Goal: Transaction & Acquisition: Purchase product/service

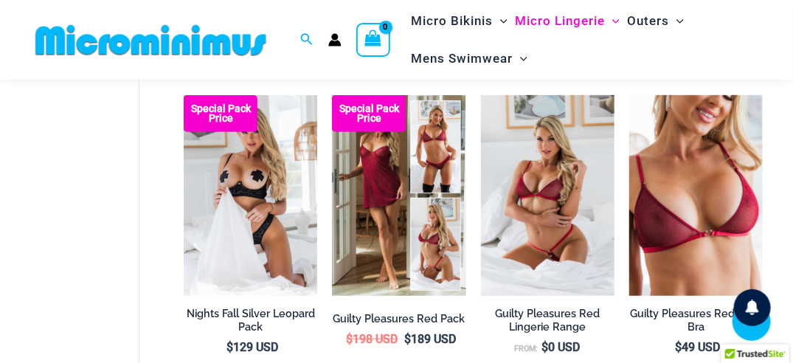
scroll to position [237, 0]
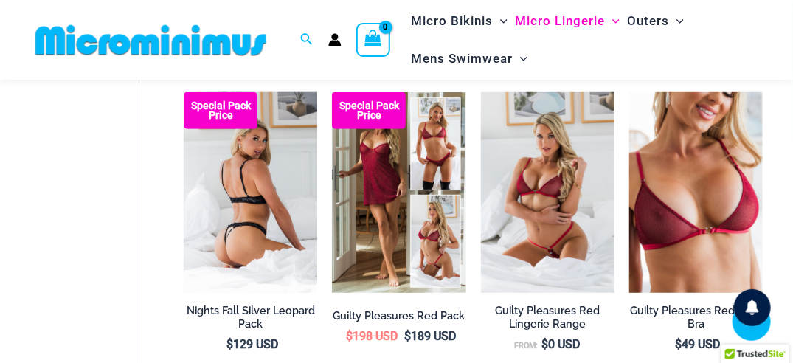
click at [260, 204] on img at bounding box center [251, 192] width 134 height 201
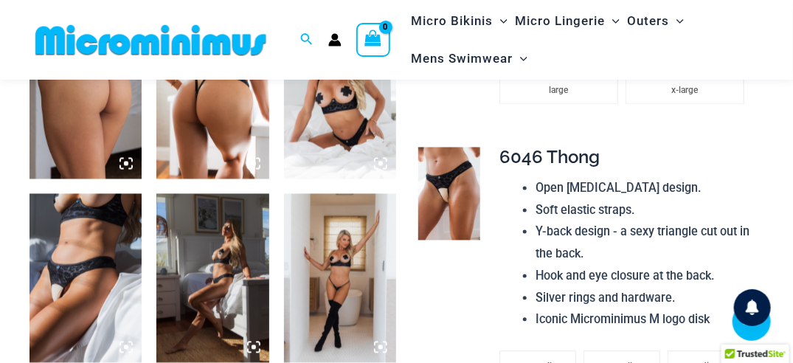
scroll to position [797, 0]
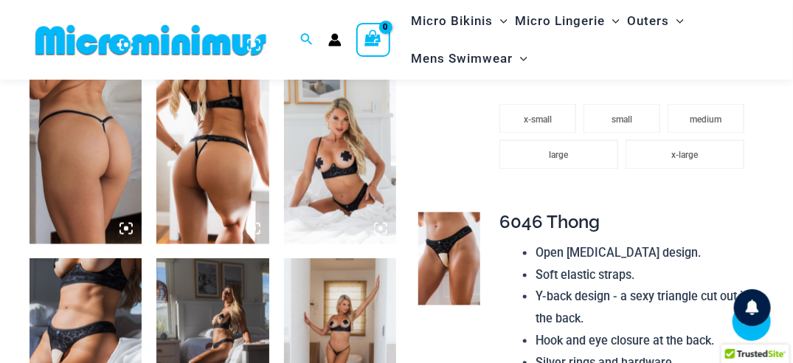
click at [131, 232] on icon at bounding box center [126, 228] width 13 height 13
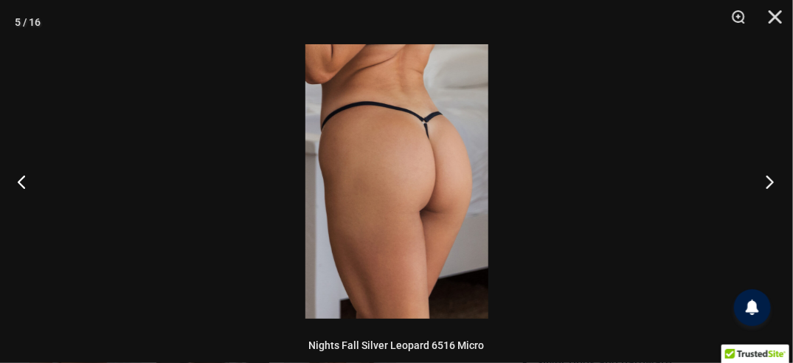
click at [767, 187] on button "Next" at bounding box center [765, 182] width 55 height 74
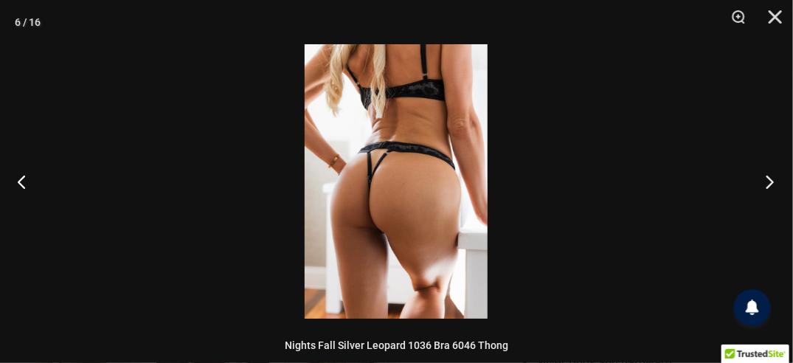
click at [768, 192] on button "Next" at bounding box center [765, 182] width 55 height 74
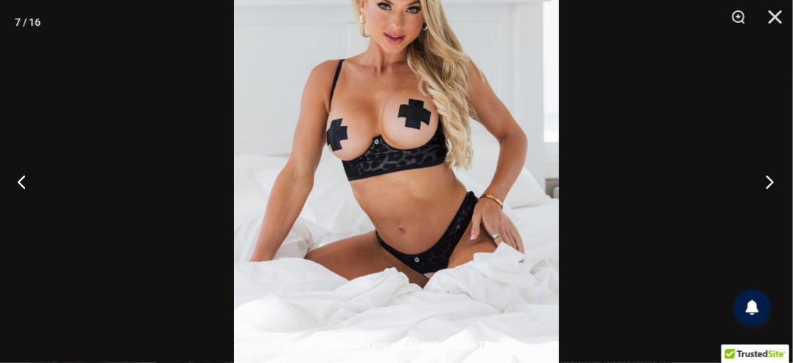
click at [770, 183] on button "Next" at bounding box center [765, 182] width 55 height 74
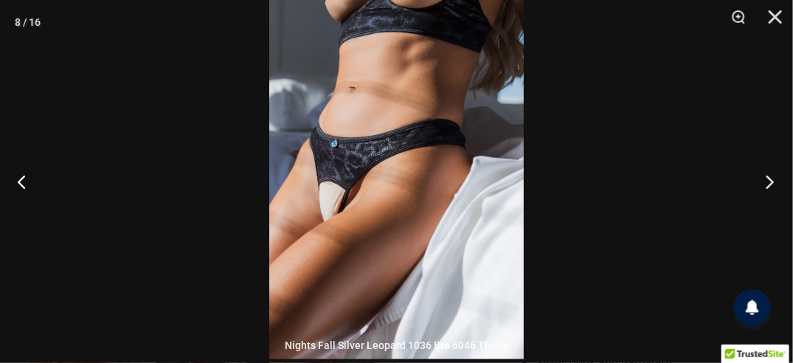
click at [774, 185] on button "Next" at bounding box center [765, 182] width 55 height 74
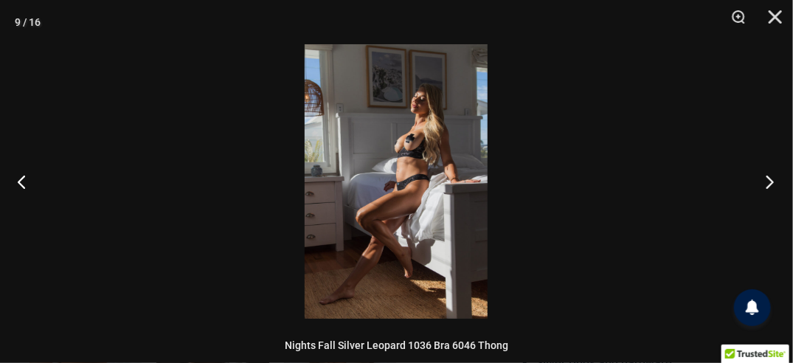
click at [748, 190] on button "Next" at bounding box center [765, 182] width 55 height 74
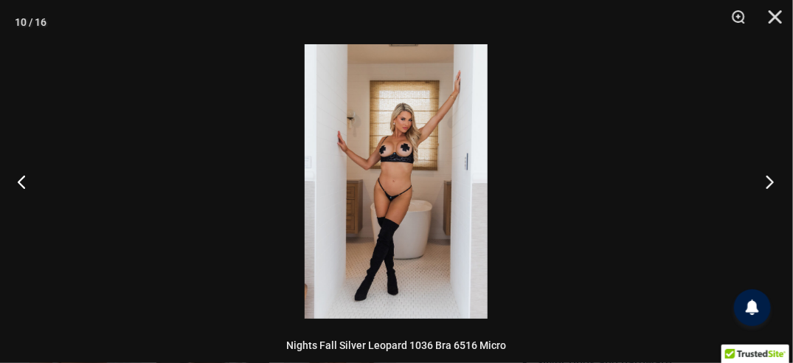
click at [756, 191] on button "Next" at bounding box center [765, 182] width 55 height 74
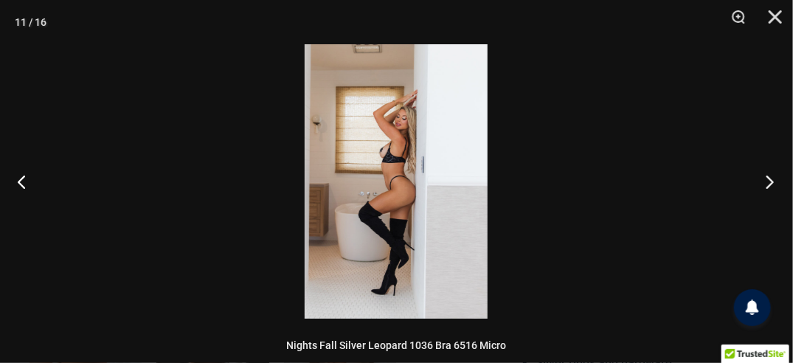
click at [757, 194] on button "Next" at bounding box center [765, 182] width 55 height 74
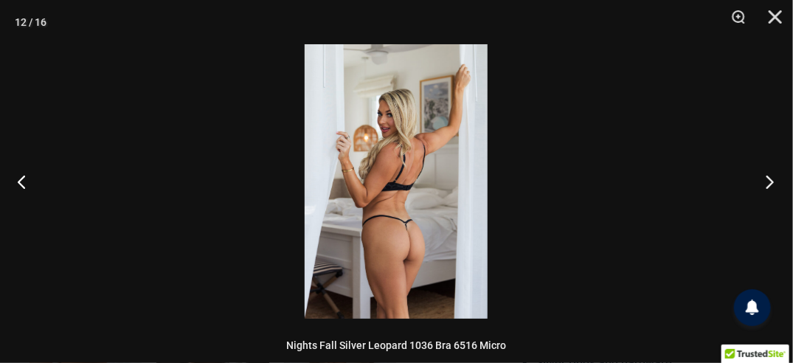
click at [748, 197] on button "Next" at bounding box center [765, 182] width 55 height 74
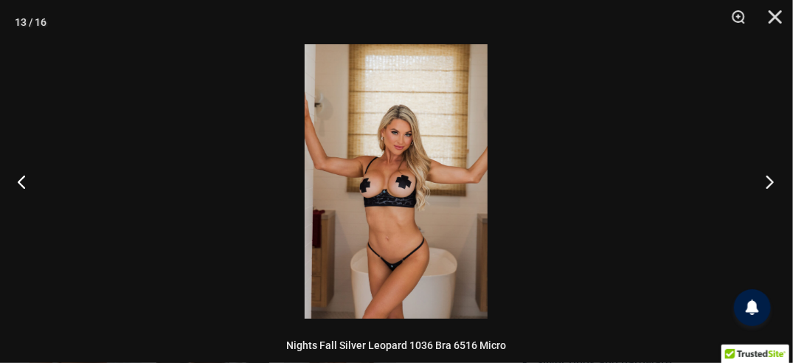
click at [750, 190] on button "Next" at bounding box center [765, 182] width 55 height 74
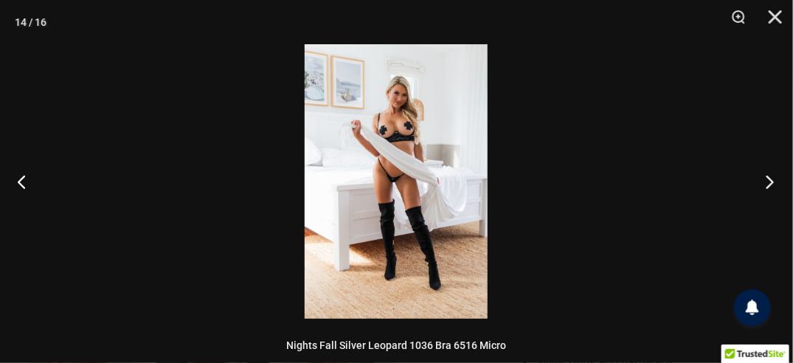
click at [751, 189] on button "Next" at bounding box center [765, 182] width 55 height 74
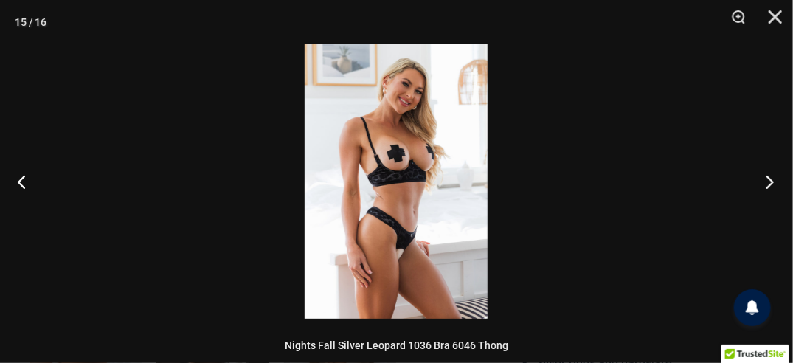
click at [751, 190] on button "Next" at bounding box center [765, 182] width 55 height 74
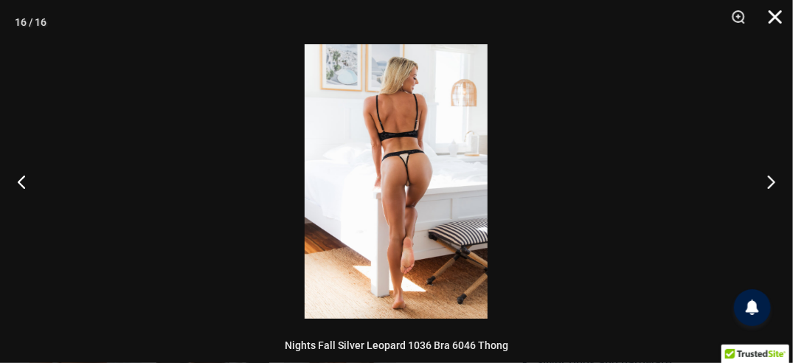
click at [780, 25] on button "Close" at bounding box center [770, 22] width 37 height 44
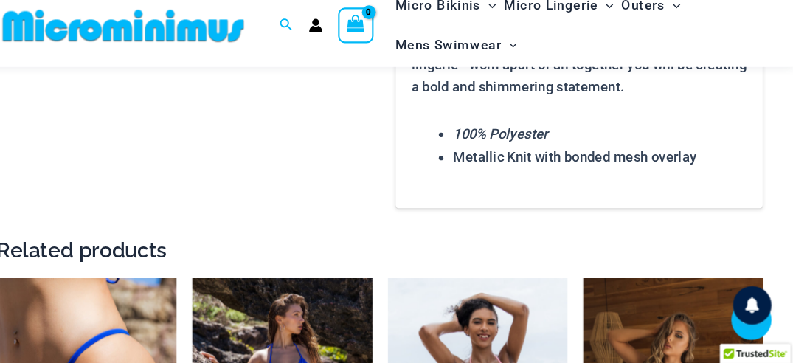
scroll to position [2191, 0]
